Goal: Check status: Check status

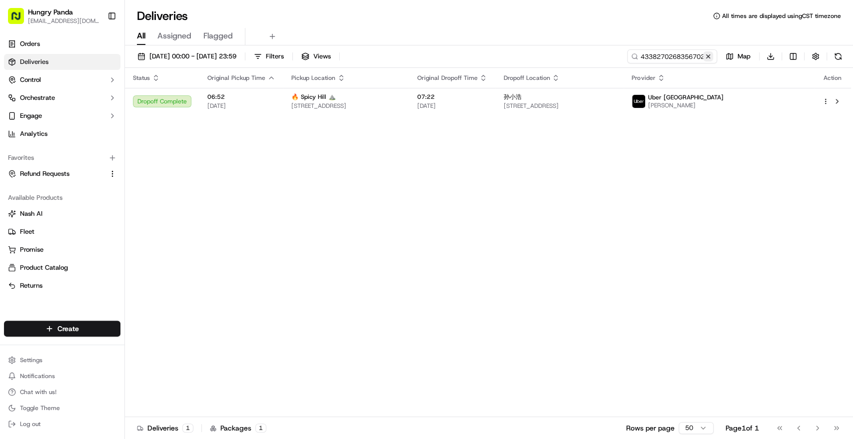
click at [709, 56] on button at bounding box center [708, 56] width 10 height 10
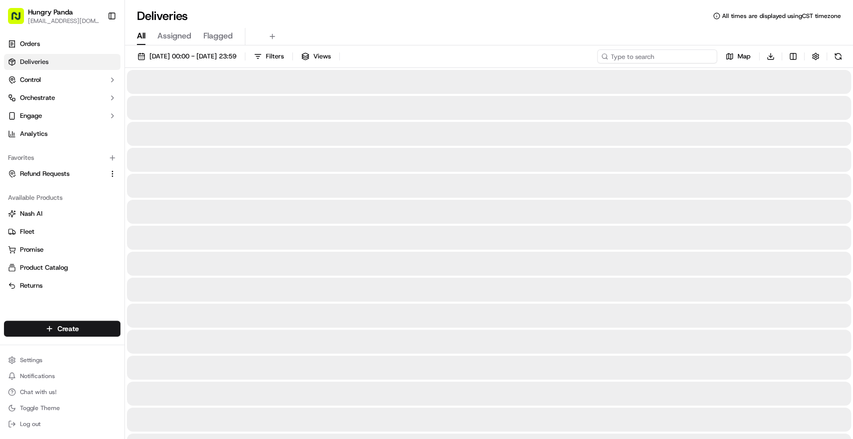
click at [692, 57] on input at bounding box center [657, 56] width 120 height 14
paste input "5737240508951781051982"
type input "5737240508951781051982"
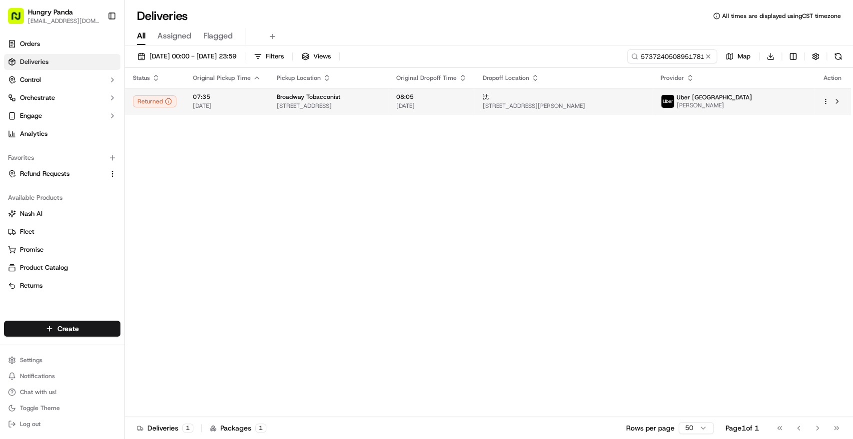
click at [230, 96] on span "07:35" at bounding box center [227, 97] width 68 height 8
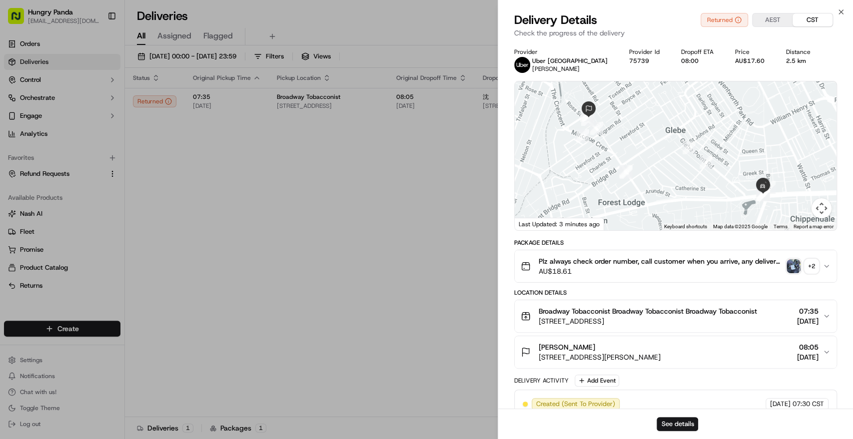
click at [809, 267] on div "+ 2" at bounding box center [811, 266] width 14 height 14
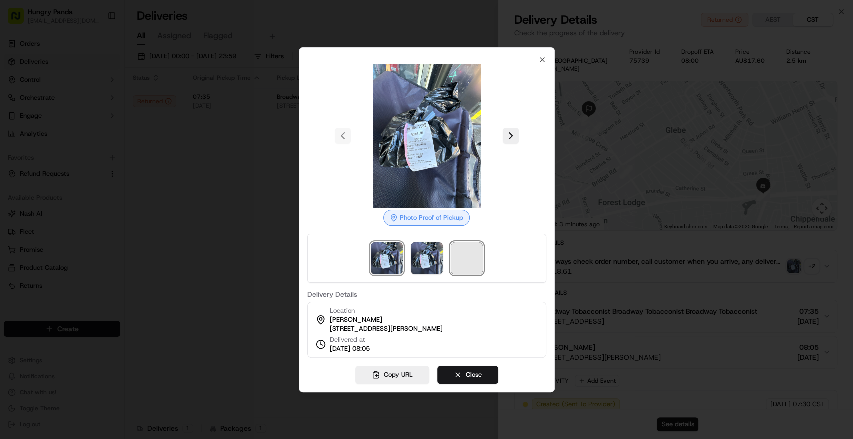
click at [472, 259] on span at bounding box center [467, 258] width 32 height 32
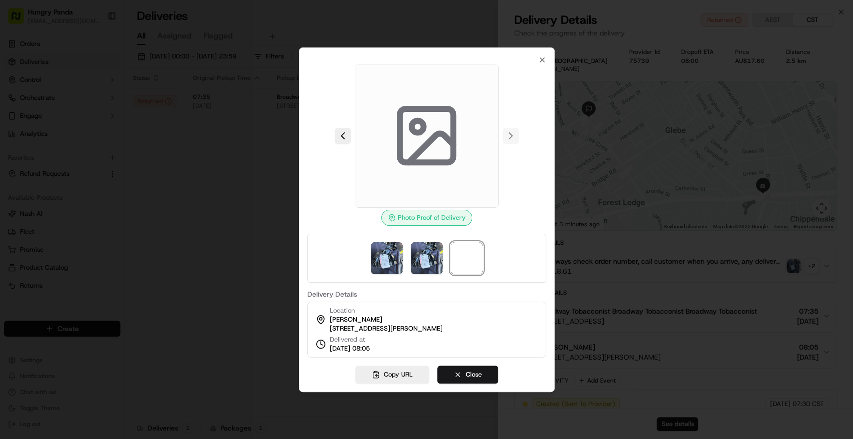
click at [747, 332] on div at bounding box center [426, 219] width 853 height 439
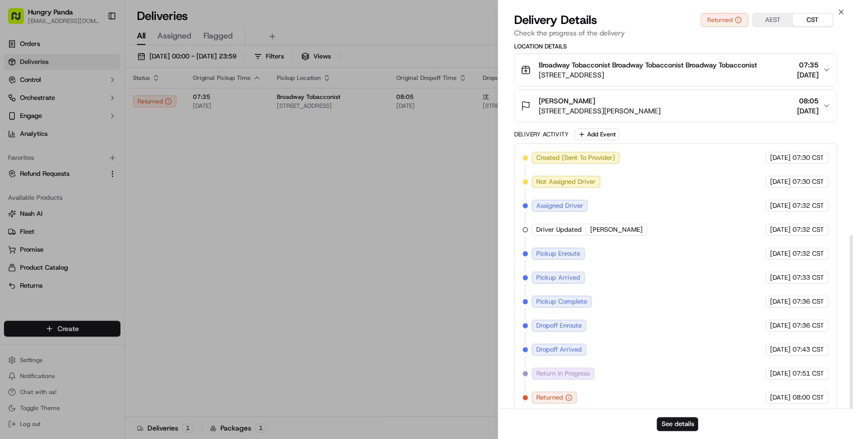
scroll to position [408, 0]
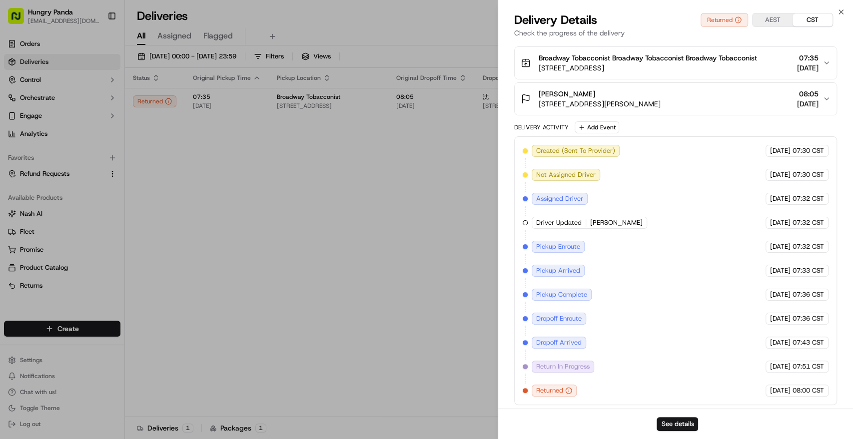
click at [538, 389] on span "Returned" at bounding box center [549, 390] width 27 height 9
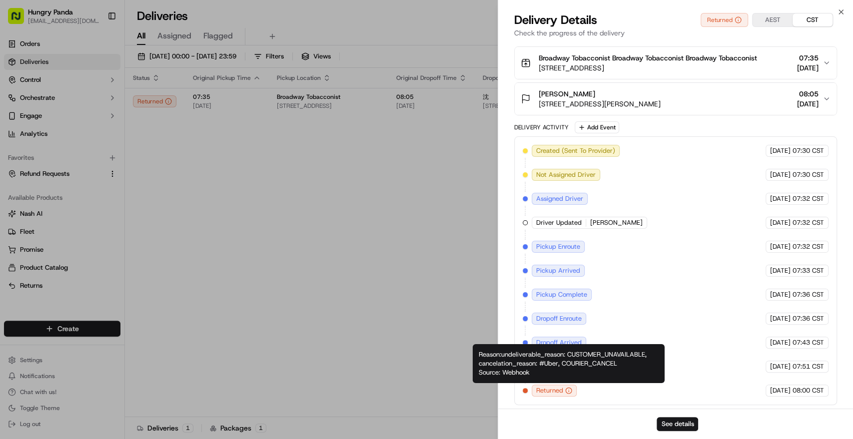
click at [566, 389] on icon "button" at bounding box center [568, 390] width 7 height 7
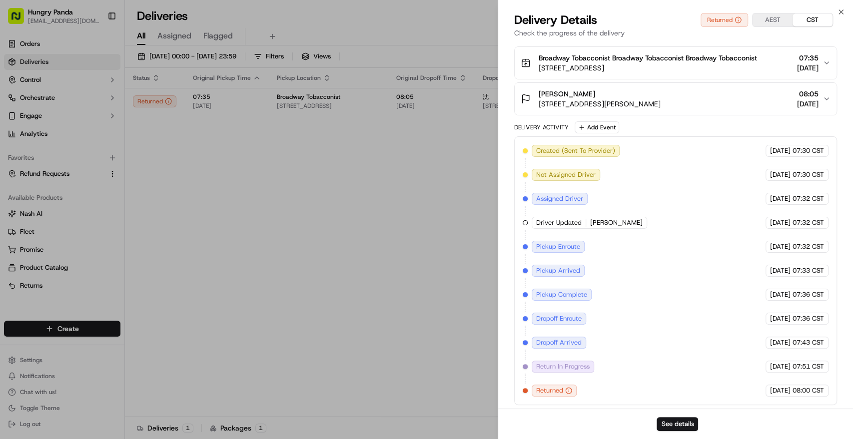
click at [566, 388] on icon "button" at bounding box center [568, 390] width 7 height 7
click at [567, 388] on icon "button" at bounding box center [568, 390] width 7 height 7
click at [567, 387] on icon "button" at bounding box center [568, 390] width 7 height 7
click at [551, 386] on span "Returned" at bounding box center [549, 390] width 27 height 9
click at [569, 389] on icon "button" at bounding box center [568, 390] width 7 height 7
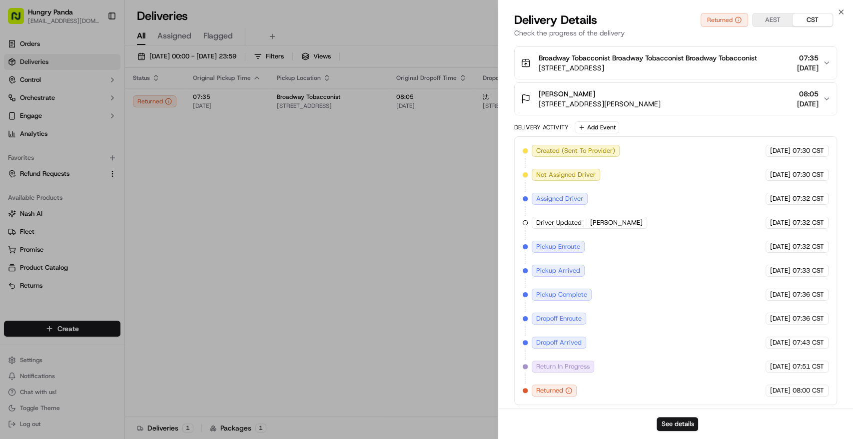
click at [569, 389] on icon "button" at bounding box center [568, 390] width 7 height 7
click at [568, 390] on icon "button" at bounding box center [568, 390] width 0 height 0
click at [565, 388] on circle "button" at bounding box center [568, 391] width 6 height 6
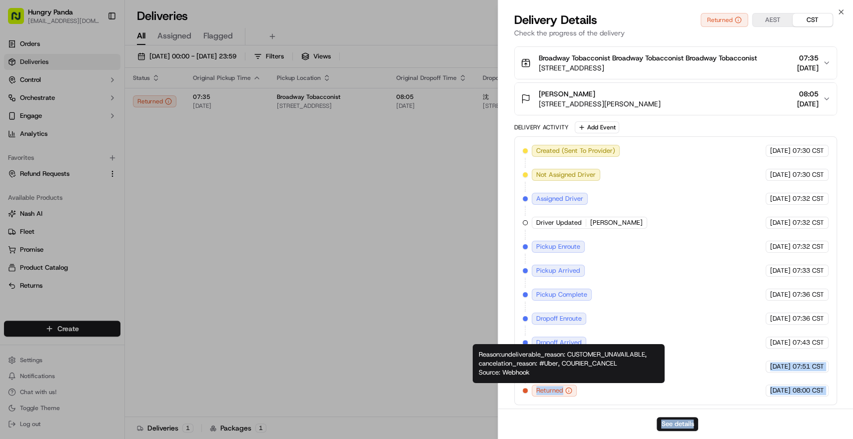
drag, startPoint x: 560, startPoint y: 375, endPoint x: 532, endPoint y: 369, distance: 28.6
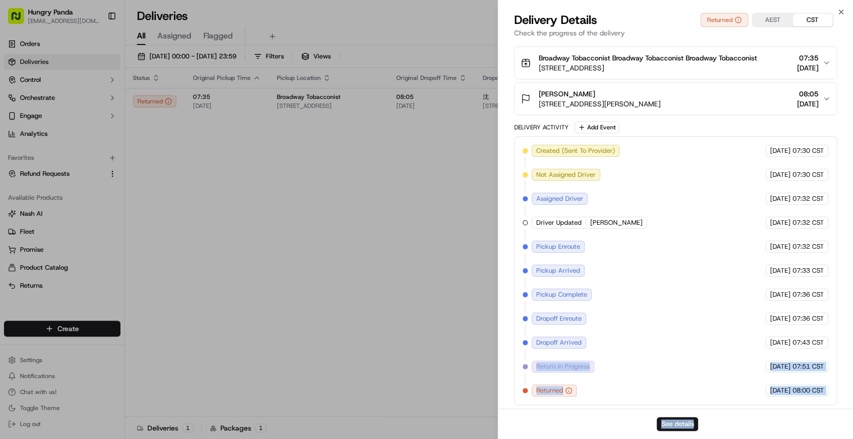
click at [568, 388] on icon "button" at bounding box center [568, 390] width 7 height 7
click at [595, 386] on div "Created (Sent To Provider) [GEOGRAPHIC_DATA] [GEOGRAPHIC_DATA] [DATE] 07:30 CST…" at bounding box center [675, 271] width 306 height 252
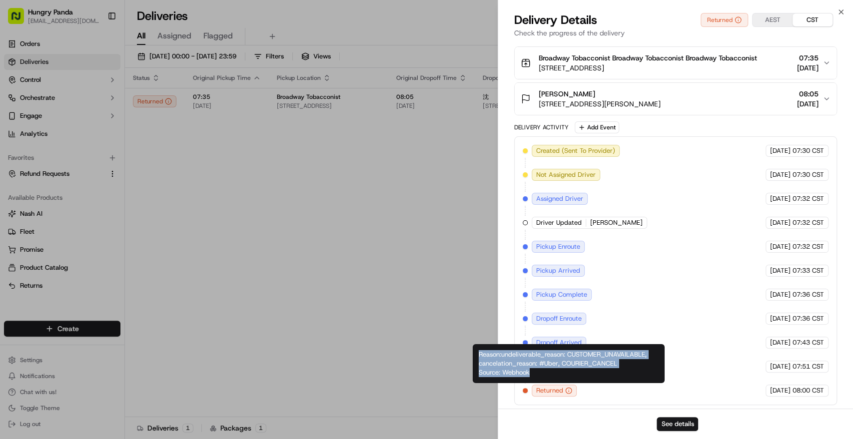
drag, startPoint x: 558, startPoint y: 373, endPoint x: 480, endPoint y: 352, distance: 81.1
click at [480, 352] on div "Reason: undeliverable_reason: CUSTOMER_UNAVAILABLE, cancelation_reason: #Uber, …" at bounding box center [569, 363] width 192 height 39
copy div "Reason: undeliverable_reason: CUSTOMER_UNAVAILABLE, cancelation_reason: #Uber, …"
